Goal: Register for event/course

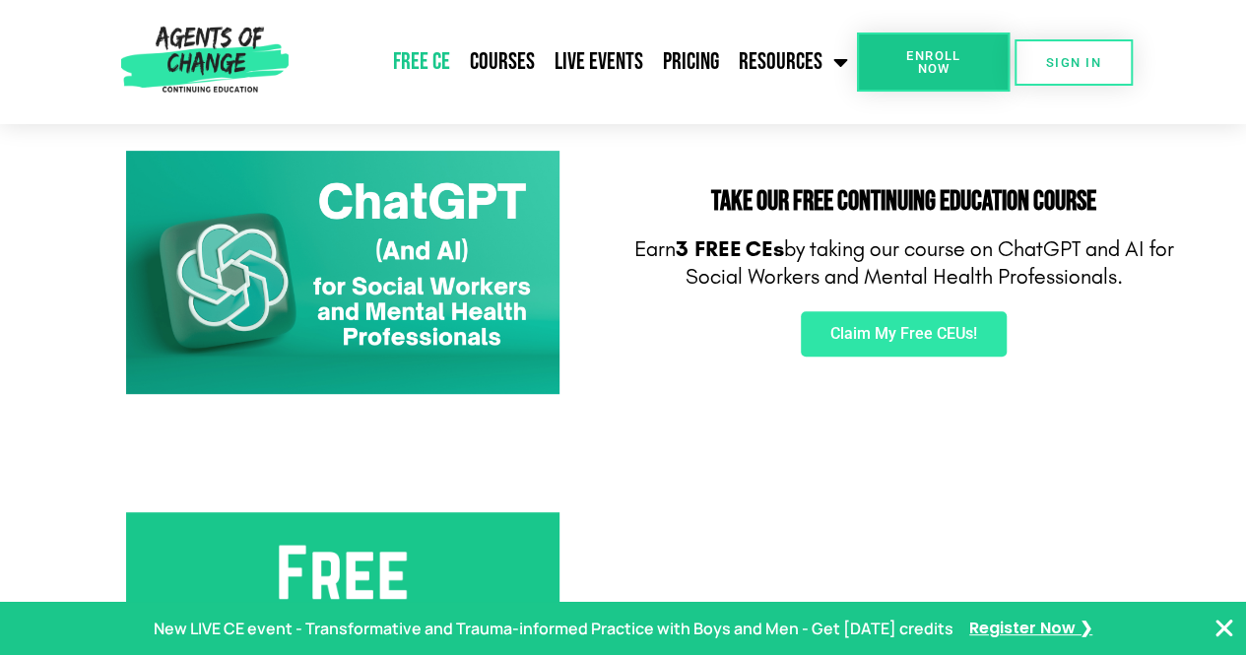
scroll to position [331, 0]
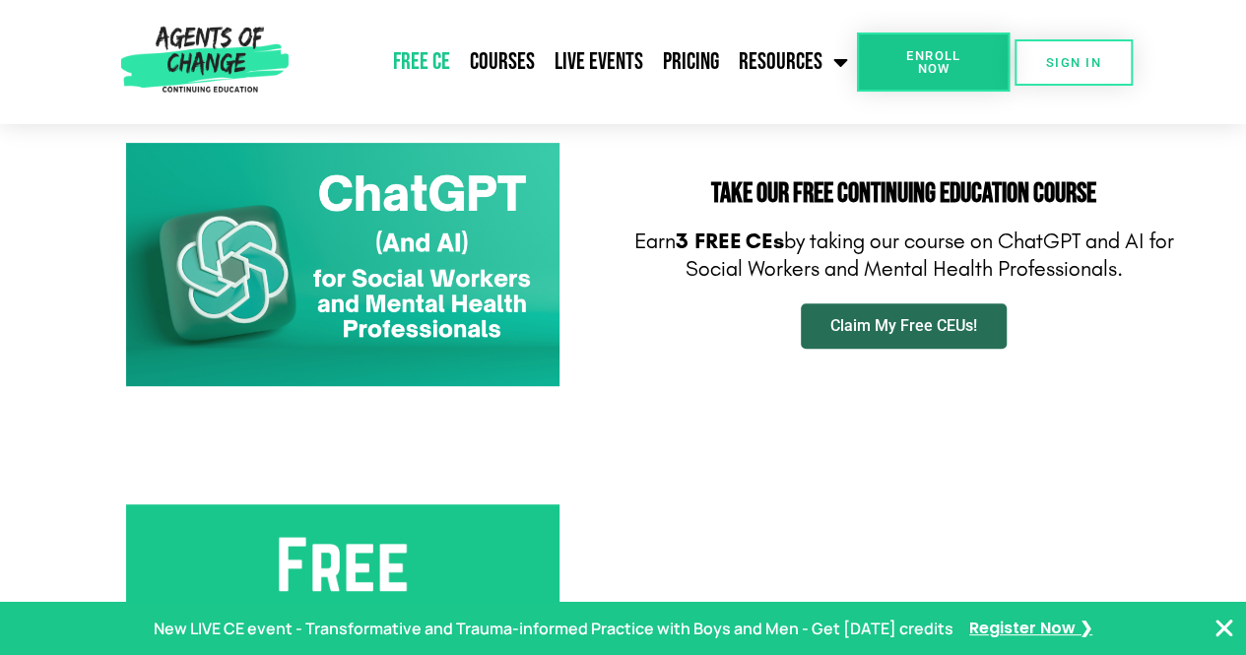
click at [945, 334] on span "Claim My Free CEUs!" at bounding box center [903, 326] width 147 height 16
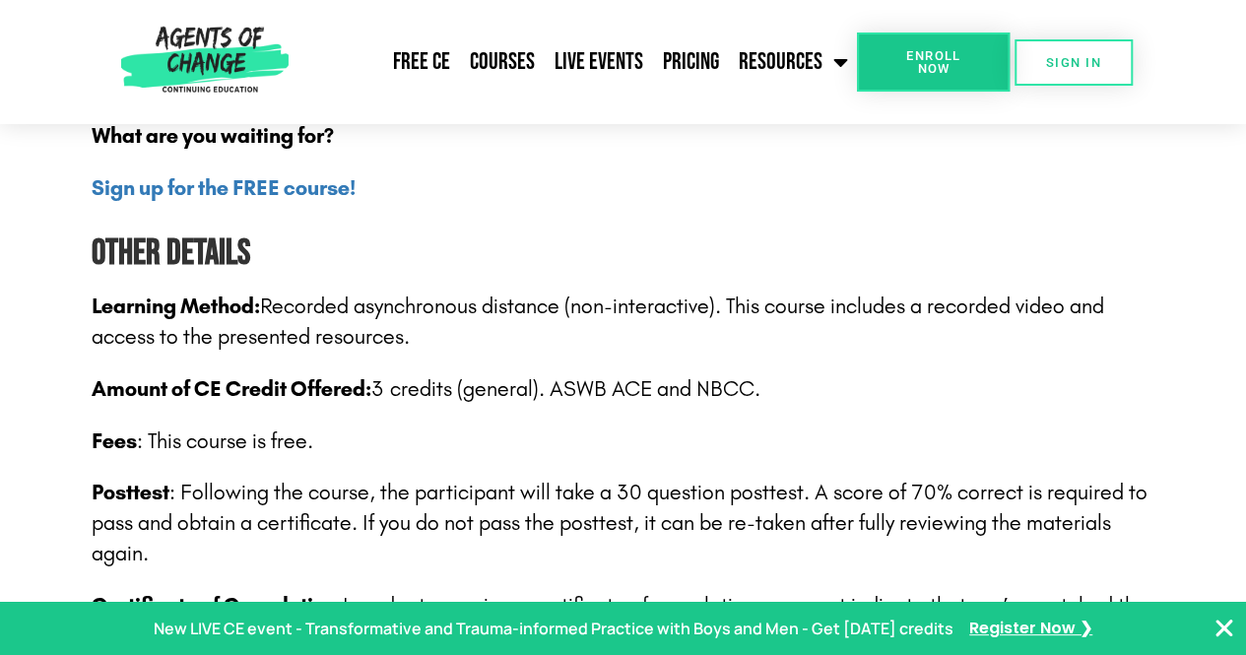
scroll to position [2812, 0]
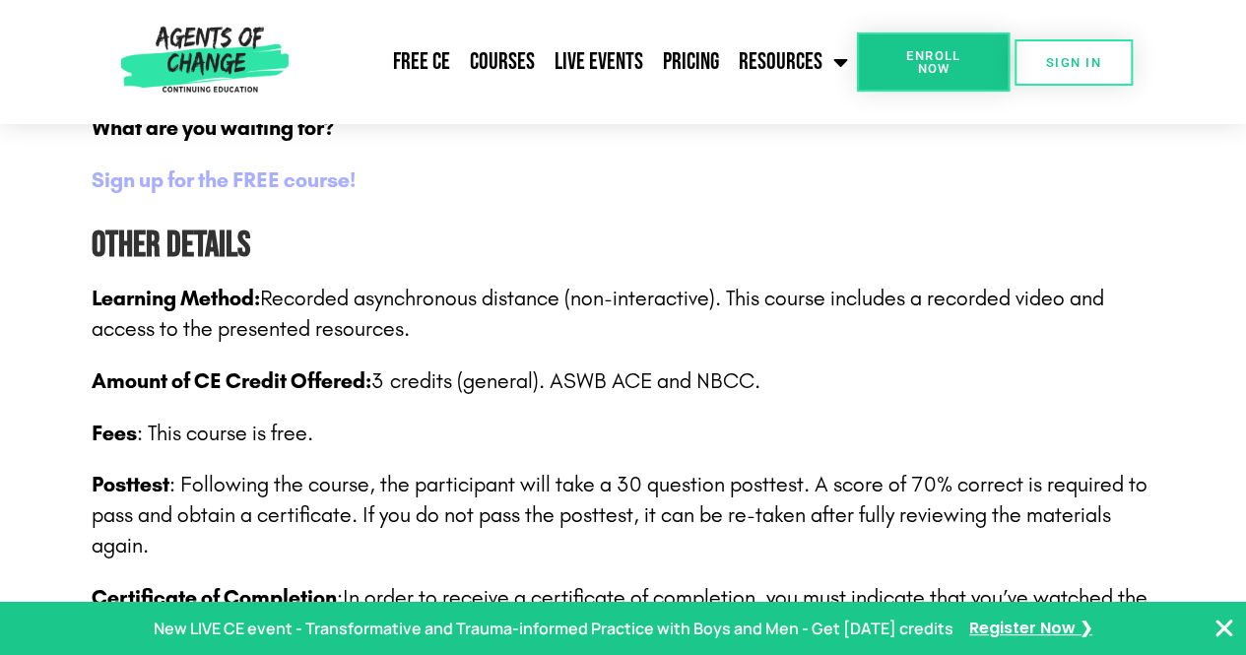
click at [284, 186] on b "Sign up for the FREE course!" at bounding box center [224, 180] width 264 height 26
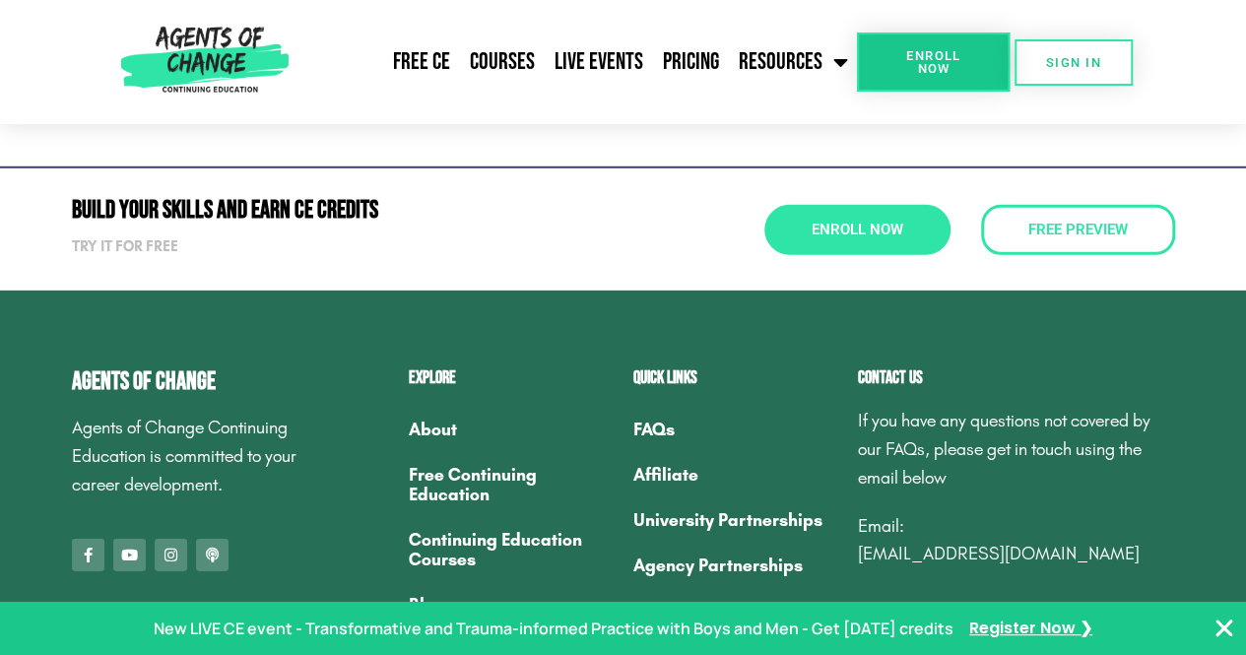
scroll to position [6571, 0]
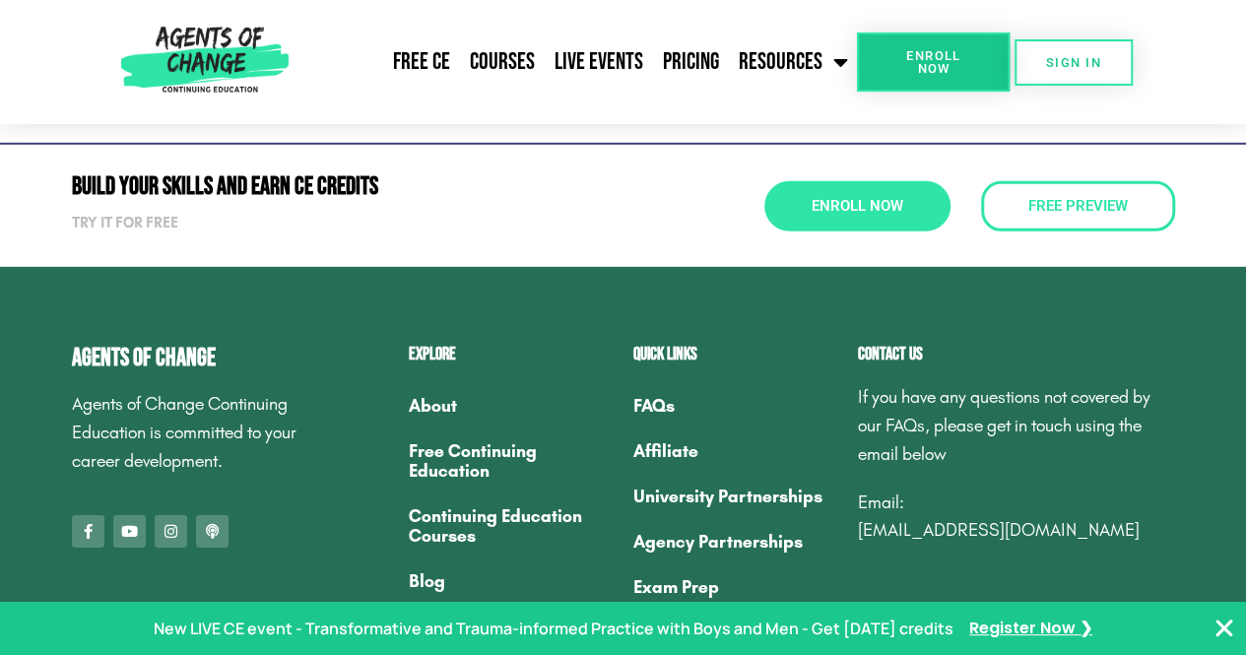
click at [463, 467] on link "Free Continuing Education" at bounding box center [511, 460] width 205 height 65
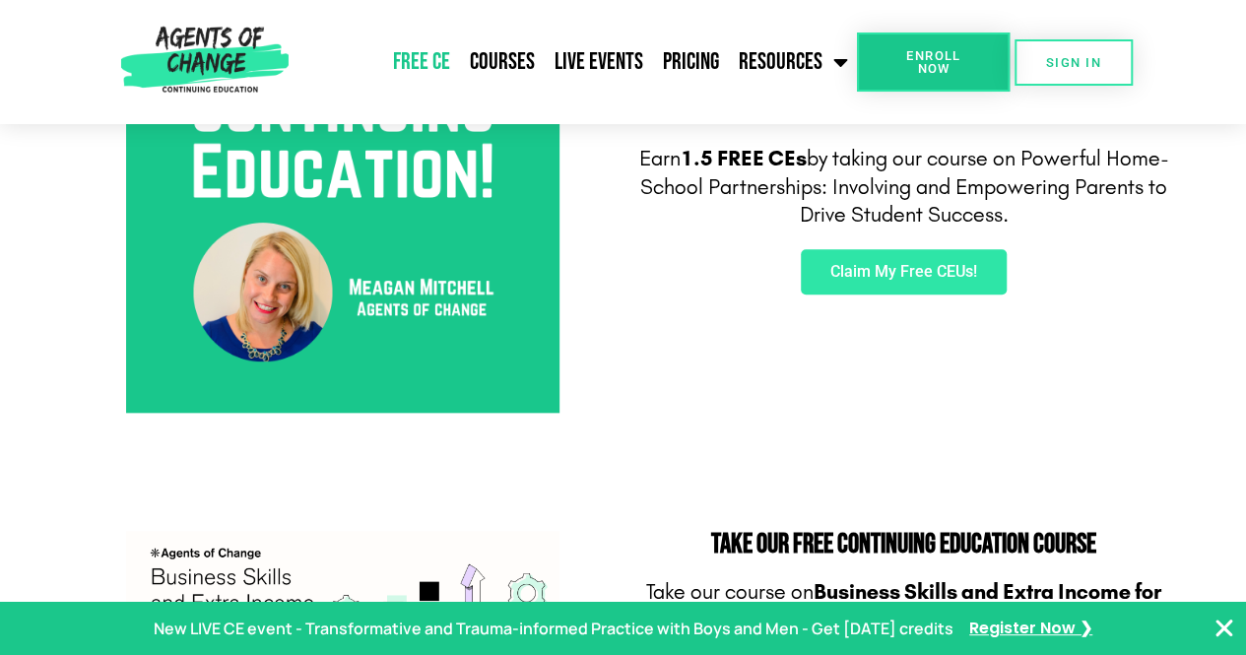
scroll to position [863, 0]
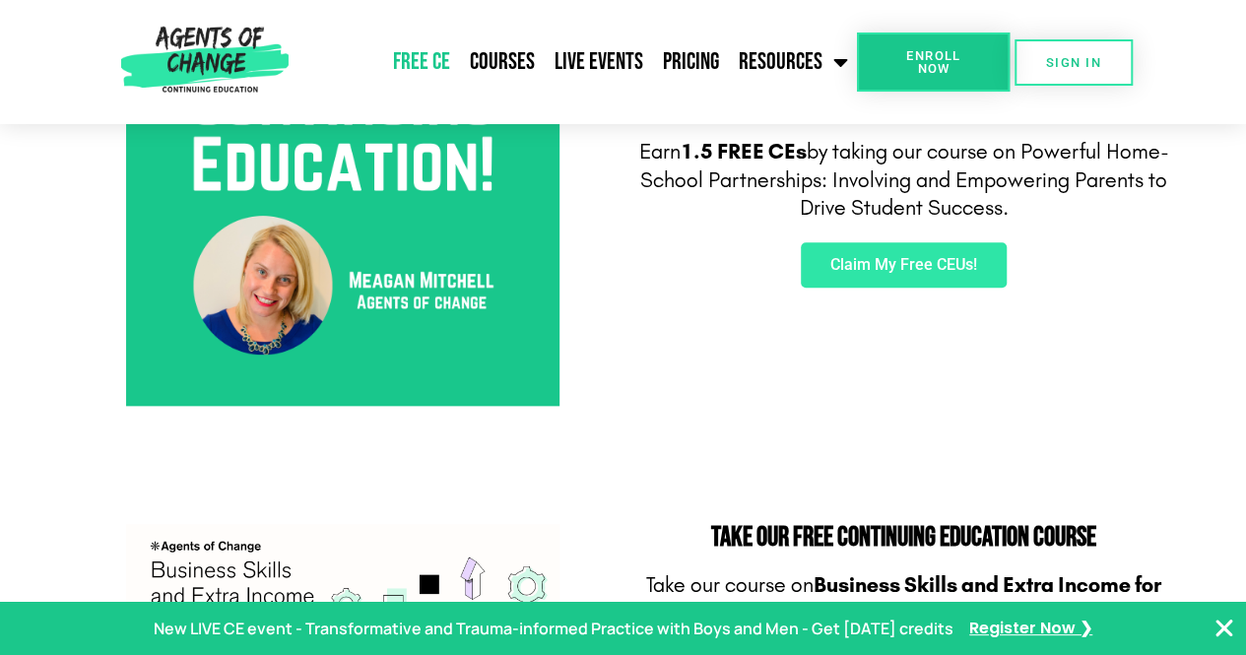
drag, startPoint x: 1257, startPoint y: 38, endPoint x: 1251, endPoint y: 113, distance: 75.2
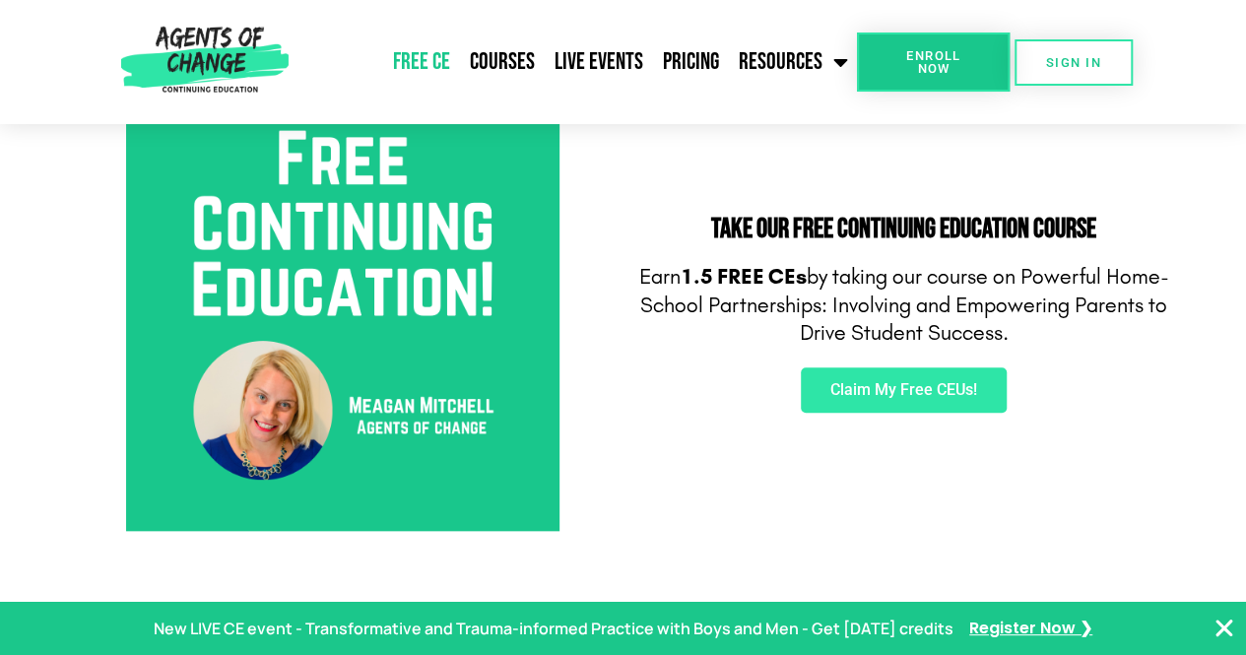
scroll to position [882, 0]
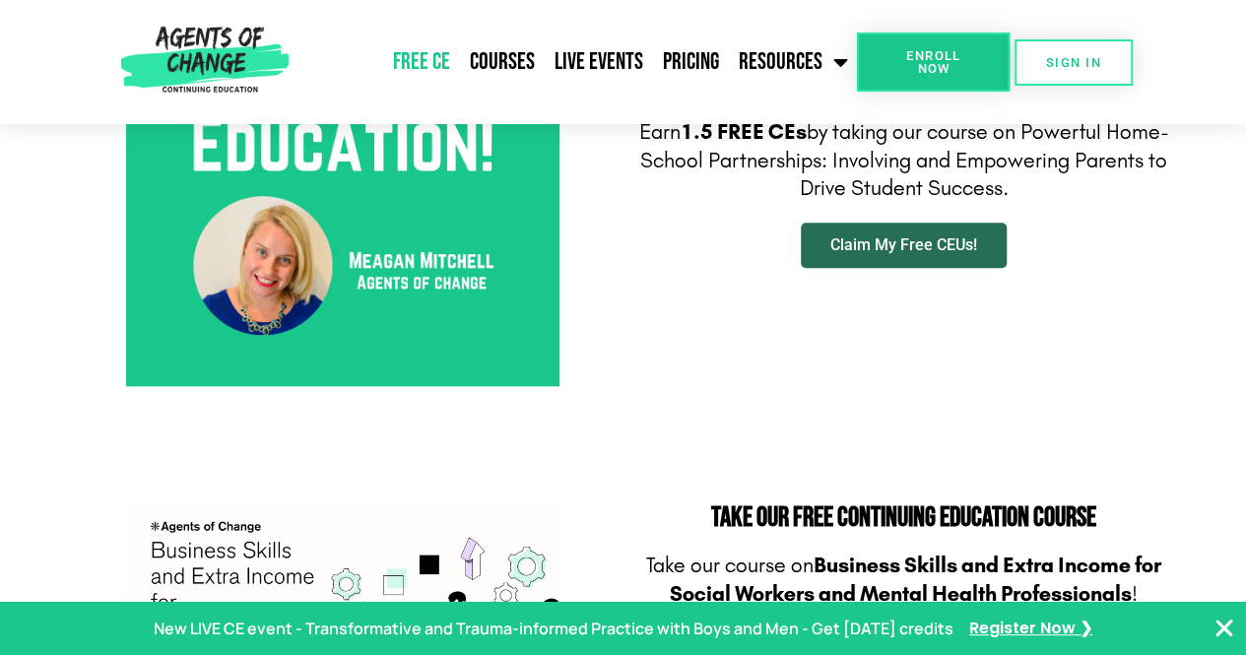
click at [932, 246] on span "Claim My Free CEUs!" at bounding box center [903, 245] width 147 height 16
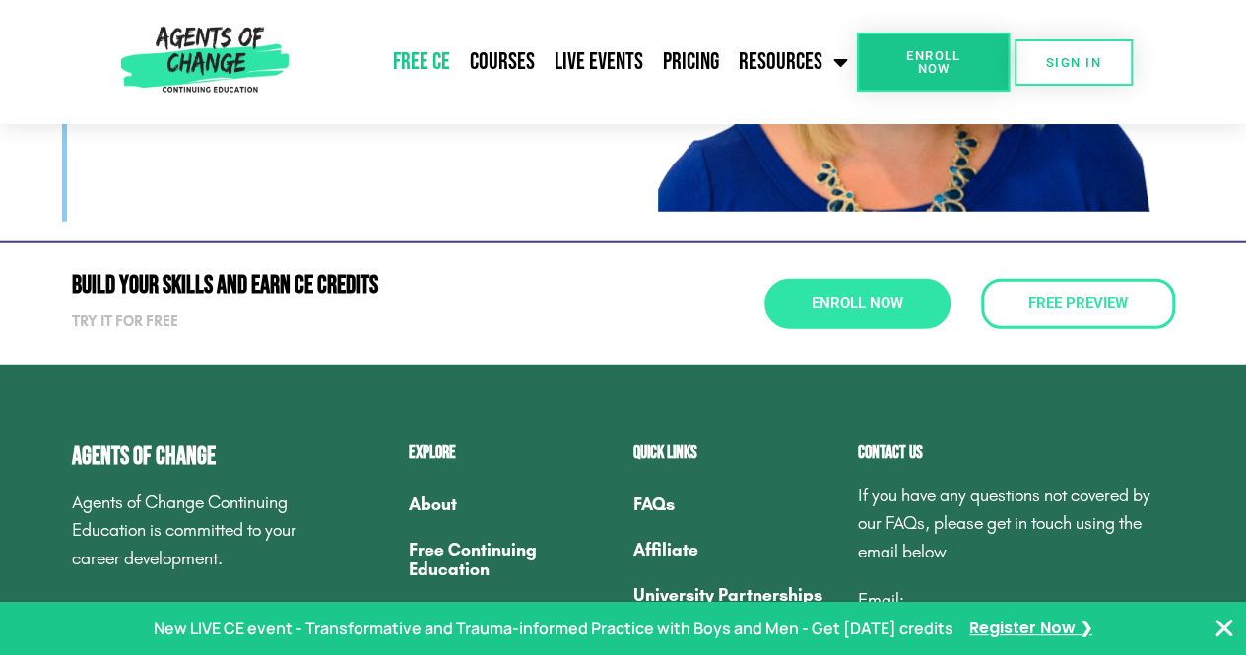
scroll to position [6279, 0]
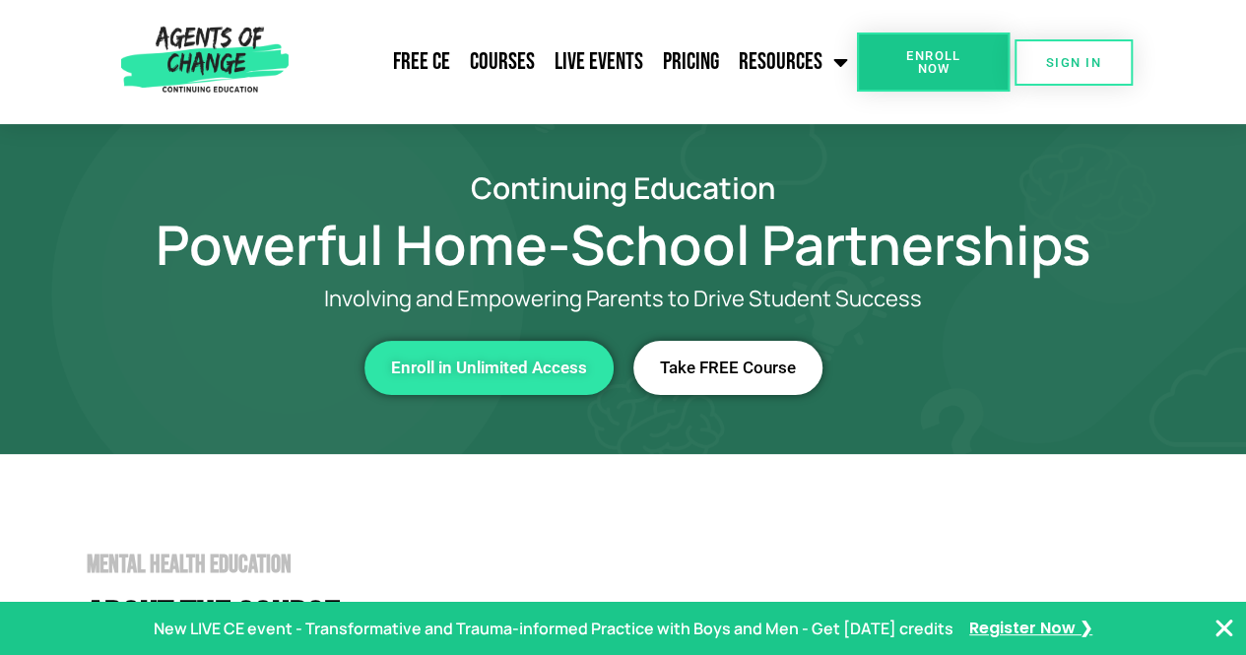
click at [670, 372] on span "Take FREE Course" at bounding box center [728, 367] width 136 height 17
